Goal: Find specific page/section: Find specific page/section

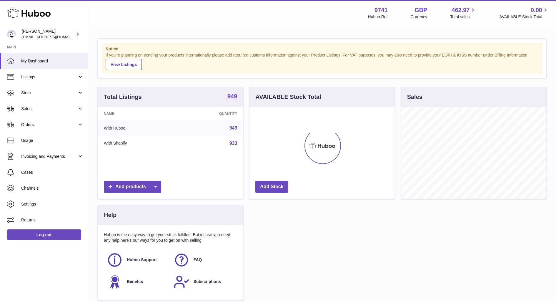
scroll to position [91, 145]
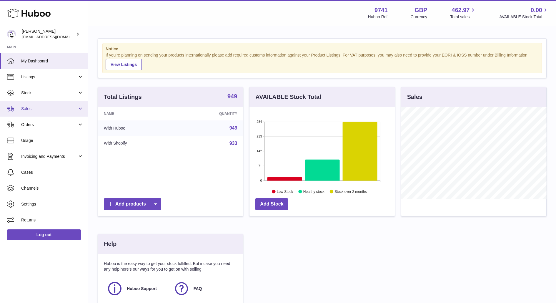
click at [34, 103] on link "Sales" at bounding box center [44, 109] width 88 height 16
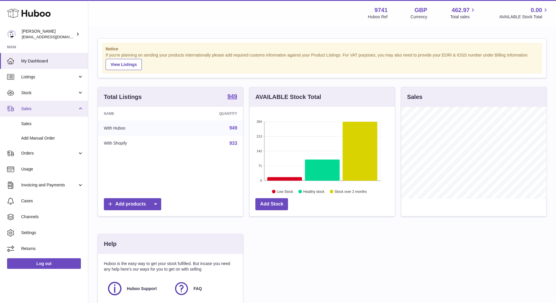
click at [41, 110] on span "Sales" at bounding box center [49, 109] width 56 height 6
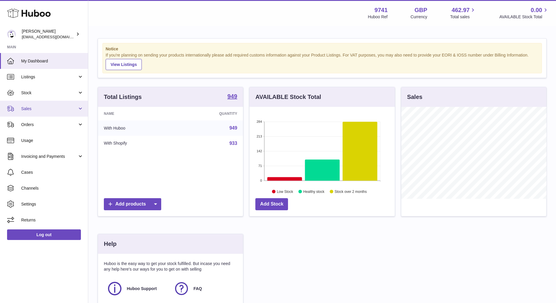
click at [34, 109] on span "Sales" at bounding box center [49, 109] width 56 height 6
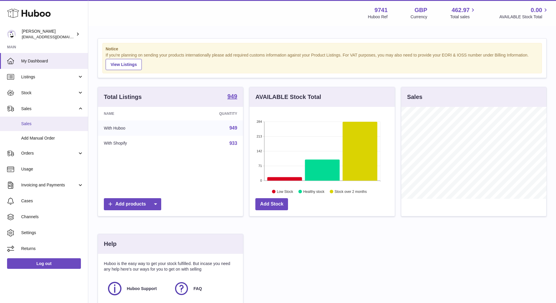
click at [30, 119] on link "Sales" at bounding box center [44, 123] width 88 height 14
